Goal: Check status: Check status

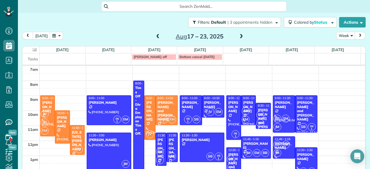
scroll to position [2, 2]
click at [162, 101] on div "[PERSON_NAME] and [PERSON_NAME]" at bounding box center [166, 111] width 19 height 21
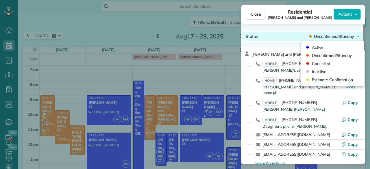
click at [333, 36] on span "Unconfirmed/Standby" at bounding box center [334, 37] width 40 height 6
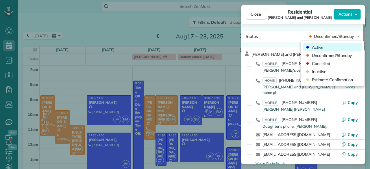
click at [328, 43] on div "Active" at bounding box center [332, 47] width 58 height 8
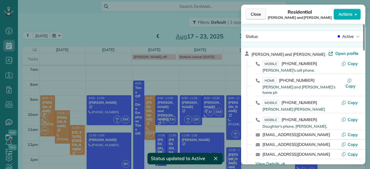
click at [260, 15] on span "Close" at bounding box center [256, 14] width 10 height 6
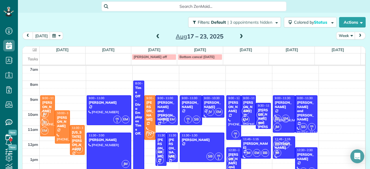
click at [155, 36] on span at bounding box center [158, 36] width 6 height 5
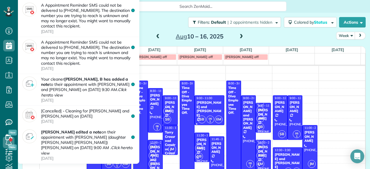
click at [14, 133] on span "New" at bounding box center [12, 133] width 8 height 6
click at [15, 148] on link at bounding box center [8, 142] width 17 height 17
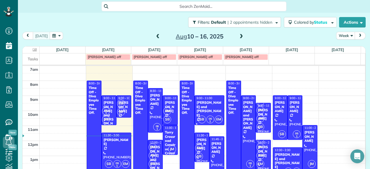
click at [12, 133] on span "New" at bounding box center [12, 133] width 8 height 6
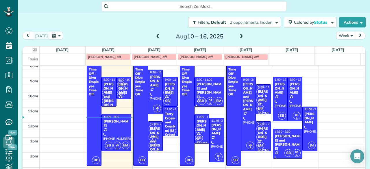
scroll to position [19, 0]
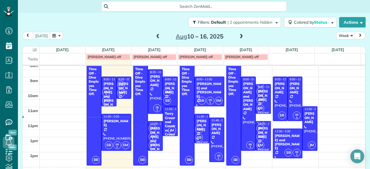
click at [239, 34] on span at bounding box center [241, 36] width 6 height 5
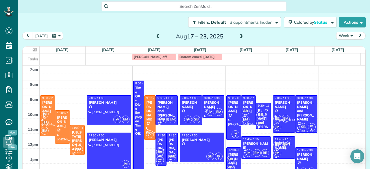
scroll to position [0, 0]
click at [158, 29] on div "Filters: Default | 3 appointments hidden Colored by Status Color by Cleaner Col…" at bounding box center [194, 22] width 352 height 19
